Goal: Task Accomplishment & Management: Complete application form

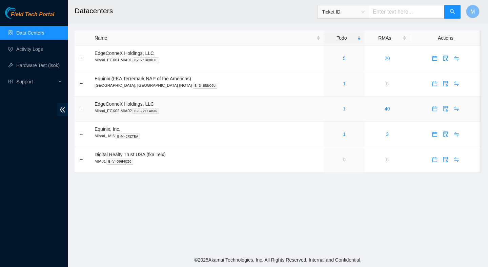
click at [343, 109] on link "1" at bounding box center [344, 108] width 3 height 5
click at [331, 58] on div "5" at bounding box center [344, 58] width 33 height 7
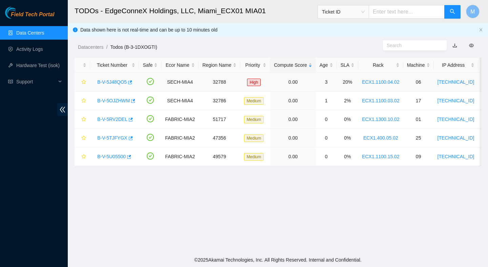
click at [121, 82] on link "B-V-5J48QO5" at bounding box center [112, 81] width 30 height 5
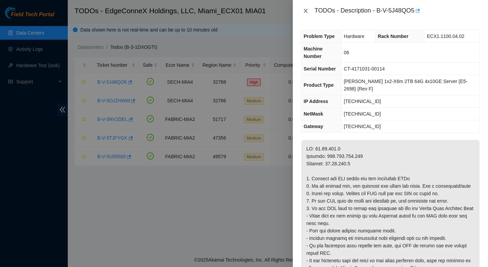
click at [303, 9] on icon "close" at bounding box center [305, 10] width 5 height 5
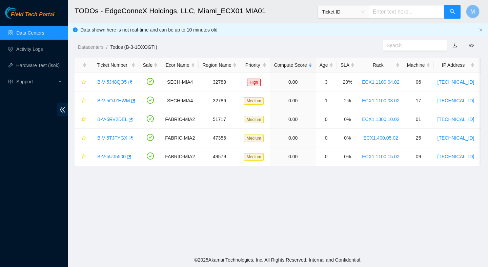
click at [17, 34] on link "Data Centers" at bounding box center [30, 32] width 28 height 5
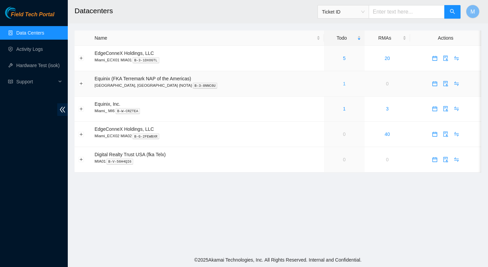
click at [343, 84] on link "1" at bounding box center [344, 83] width 3 height 5
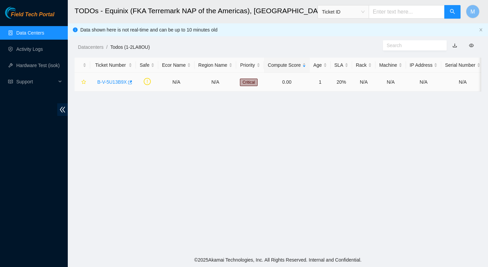
click at [108, 82] on link "B-V-5U13B9X" at bounding box center [112, 81] width 30 height 5
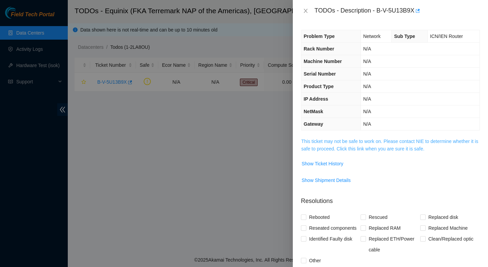
click at [323, 140] on link "This ticket may not be safe to work on. Please contact NIE to determine whether…" at bounding box center [389, 145] width 177 height 13
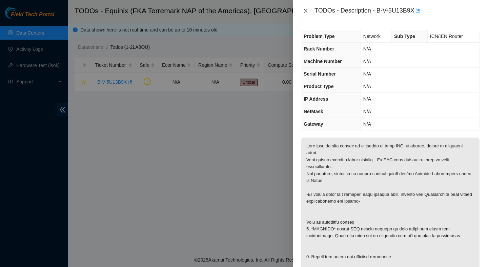
click at [306, 12] on icon "close" at bounding box center [305, 10] width 5 height 5
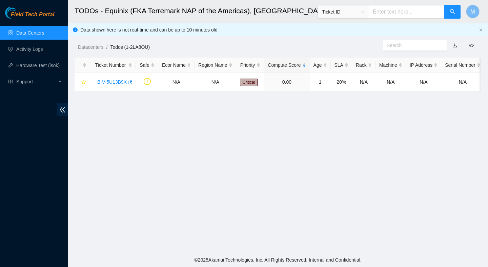
click at [44, 36] on link "Data Centers" at bounding box center [30, 32] width 28 height 5
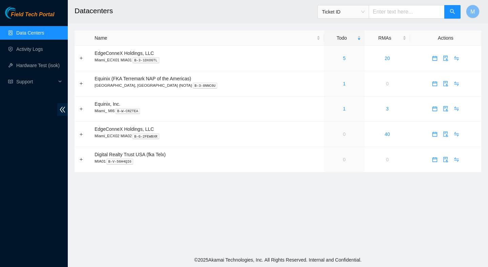
click at [210, 214] on main "Datacenters Ticket ID M Name Todo RMAs Actions EdgeConneX Holdings, LLC Miami_E…" at bounding box center [278, 126] width 421 height 253
click at [336, 209] on main "Datacenters Ticket ID M Name Todo RMAs Actions EdgeConneX Holdings, LLC Miami_E…" at bounding box center [278, 126] width 421 height 253
click at [157, 183] on main "Datacenters Ticket ID M Name Todo RMAs Actions EdgeConneX Holdings, LLC Miami_E…" at bounding box center [278, 126] width 421 height 253
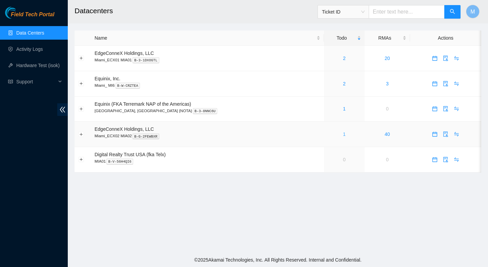
click at [343, 133] on link "1" at bounding box center [344, 134] width 3 height 5
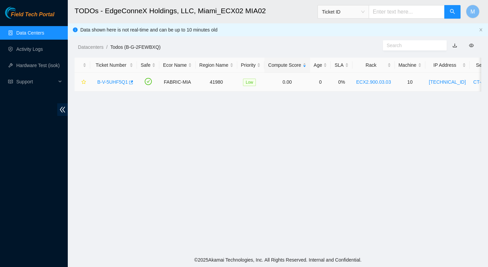
click at [119, 83] on link "B-V-5UHF5Q1" at bounding box center [112, 81] width 31 height 5
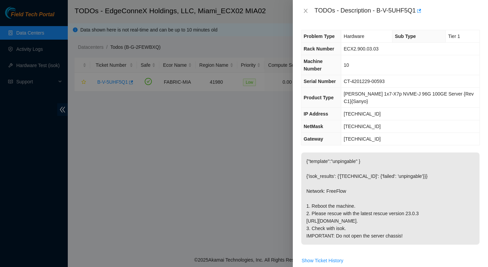
click at [306, 14] on div "TODOs - Description - B-V-5UHF5Q1" at bounding box center [390, 10] width 179 height 11
click at [306, 12] on icon "close" at bounding box center [305, 10] width 5 height 5
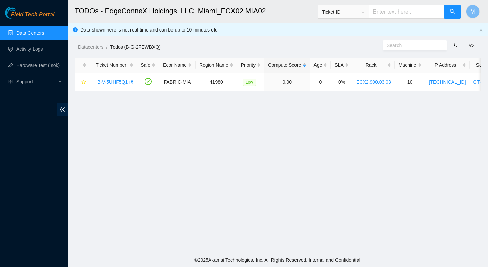
click at [25, 33] on link "Data Centers" at bounding box center [30, 32] width 28 height 5
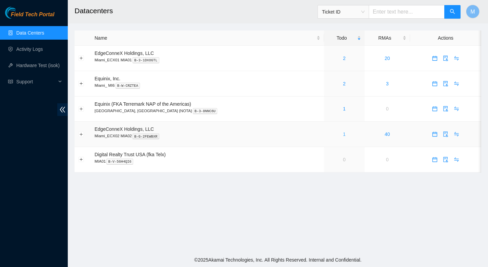
click at [343, 133] on link "1" at bounding box center [344, 134] width 3 height 5
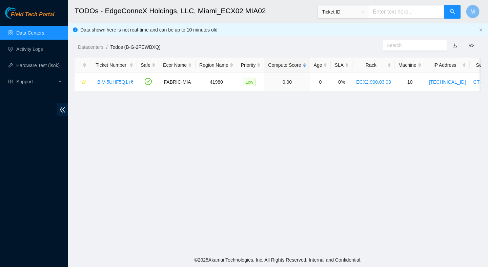
click at [40, 31] on link "Data Centers" at bounding box center [30, 32] width 28 height 5
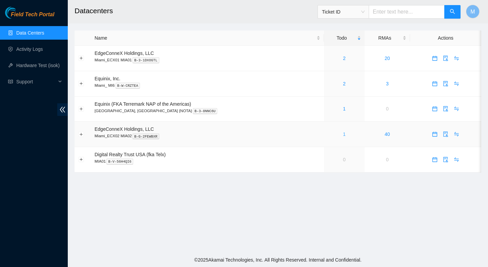
click at [343, 136] on link "1" at bounding box center [344, 134] width 3 height 5
click at [343, 133] on link "1" at bounding box center [344, 134] width 3 height 5
click at [328, 135] on div "1" at bounding box center [344, 134] width 33 height 7
click at [277, 199] on main "Datacenters Ticket ID M Name Todo RMAs Actions EdgeConneX Holdings, LLC Miami_E…" at bounding box center [278, 126] width 421 height 253
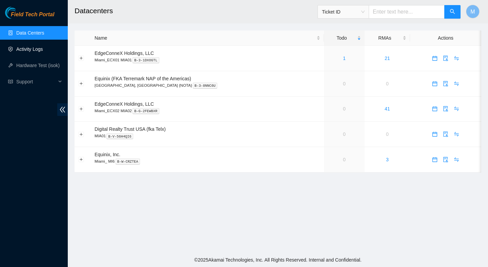
click at [41, 52] on link "Activity Logs" at bounding box center [29, 48] width 27 height 5
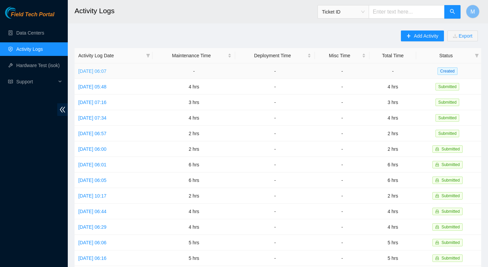
click at [106, 70] on link "Tue, 19 Aug 2025 06:07" at bounding box center [92, 71] width 28 height 5
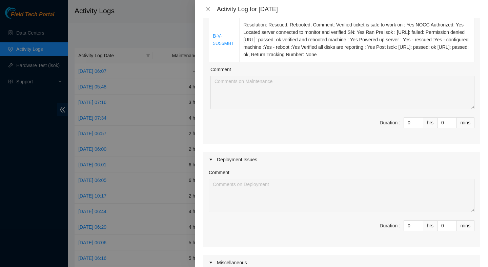
scroll to position [162, 0]
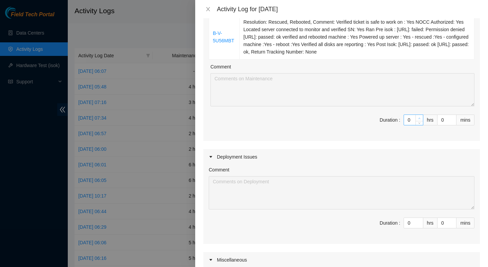
type input "1"
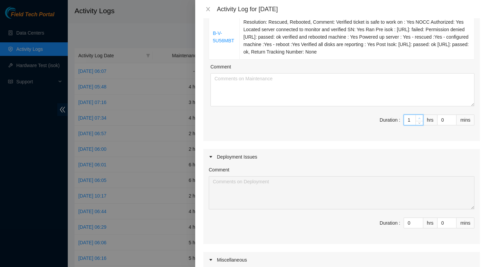
click at [418, 117] on span "up" at bounding box center [420, 118] width 4 height 4
type input "2"
click at [418, 117] on span "up" at bounding box center [420, 118] width 4 height 4
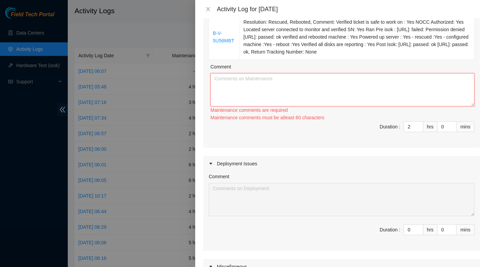
click at [375, 76] on textarea "Comment" at bounding box center [343, 89] width 264 height 33
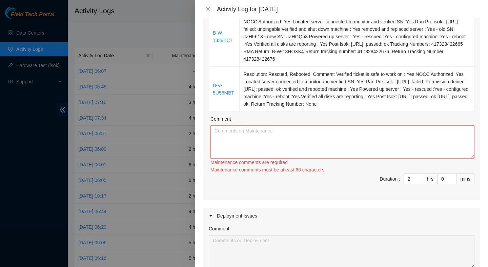
scroll to position [102, 0]
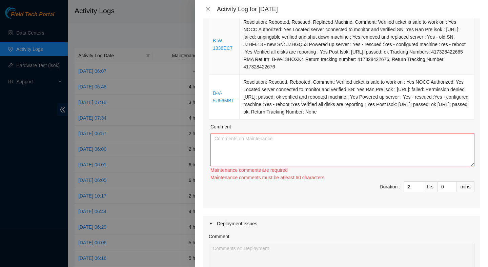
click at [377, 36] on td "Resolution: Rebooted, Rescued, Replaced Machine, Comment: Verified ticket is sa…" at bounding box center [357, 45] width 235 height 60
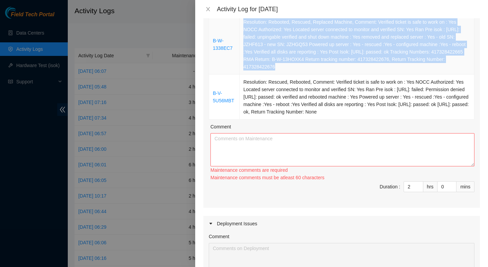
click at [377, 36] on td "Resolution: Rebooted, Rescued, Replaced Machine, Comment: Verified ticket is sa…" at bounding box center [357, 45] width 235 height 60
copy td "Resolution: Rebooted, Rescued, Replaced Machine, Comment: Verified ticket is sa…"
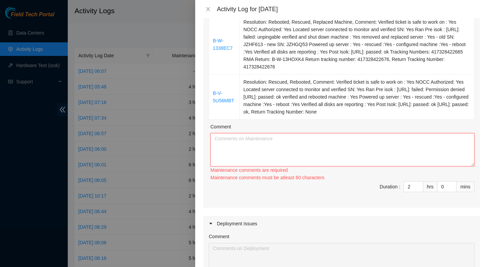
click at [343, 145] on textarea "Comment" at bounding box center [343, 149] width 264 height 33
paste textarea "Resolution: Rebooted, Rescued, Replaced Machine, Comment: Verified ticket is sa…"
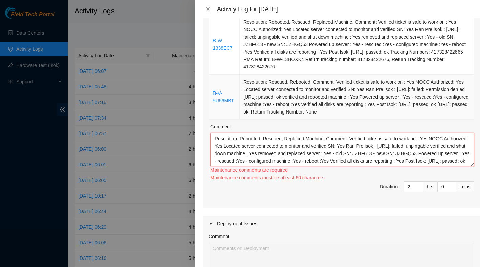
scroll to position [20, 0]
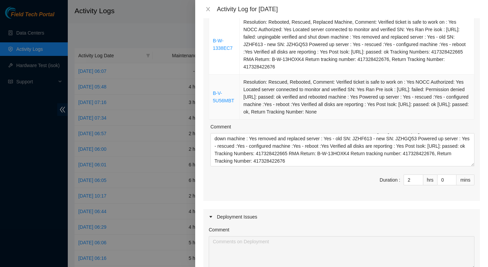
click at [367, 96] on td "Resolution: Rescued, Rebooted, Comment: Verified ticket is safe to work on : Ye…" at bounding box center [357, 97] width 235 height 45
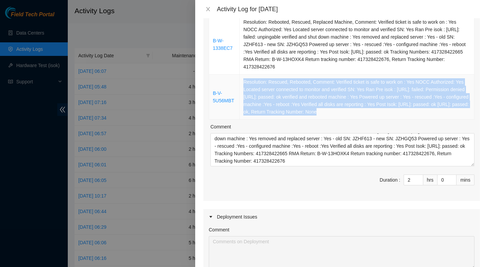
click at [367, 96] on td "Resolution: Rescued, Rebooted, Comment: Verified ticket is safe to work on : Ye…" at bounding box center [357, 97] width 235 height 45
copy td "Resolution: Rescued, Rebooted, Comment: Verified ticket is safe to work on : Ye…"
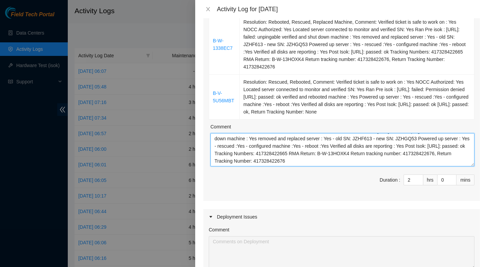
click at [343, 161] on textarea "Resolution: Rebooted, Rescued, Replaced Machine, Comment: Verified ticket is sa…" at bounding box center [343, 149] width 264 height 33
paste textarea "Resolution: Rescued, Rebooted, Comment: Verified ticket is safe to work on : Ye…"
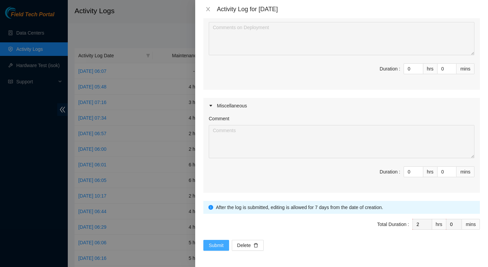
type textarea "Resolution: Rebooted, Rescued, Replaced Machine, Comment: Verified ticket is sa…"
click at [218, 250] on button "Submit" at bounding box center [216, 245] width 26 height 11
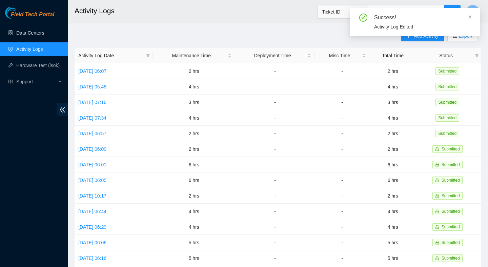
click at [44, 36] on link "Data Centers" at bounding box center [30, 32] width 28 height 5
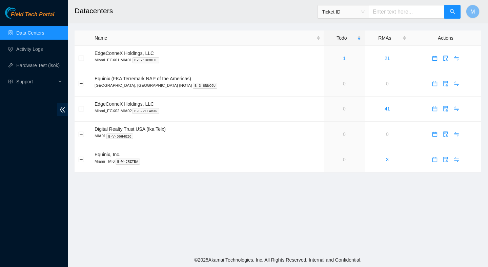
click at [195, 176] on main "Datacenters Ticket ID M Name Todo RMAs Actions EdgeConneX Holdings, LLC Miami_E…" at bounding box center [278, 126] width 421 height 253
